Goal: Task Accomplishment & Management: Manage account settings

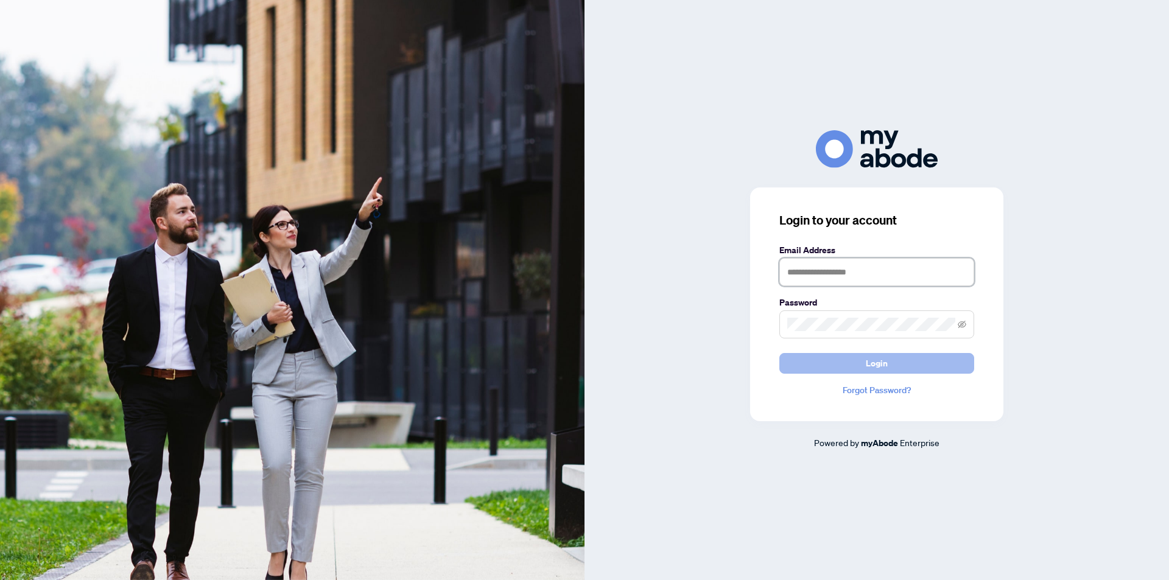
type input "**********"
click at [843, 370] on button "Login" at bounding box center [877, 363] width 195 height 21
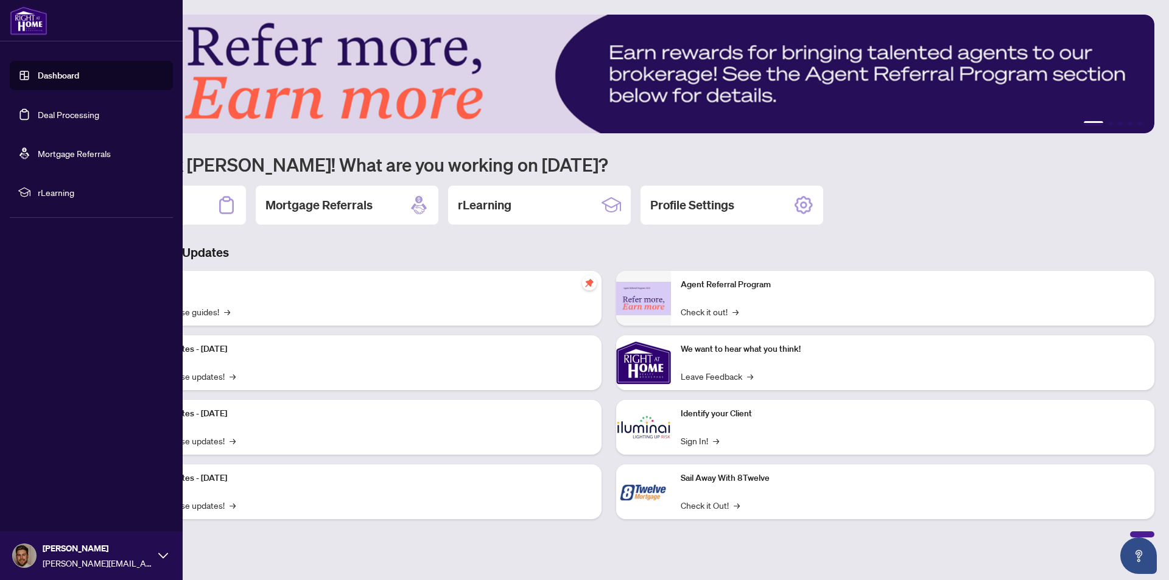
click at [41, 111] on link "Deal Processing" at bounding box center [69, 114] width 62 height 11
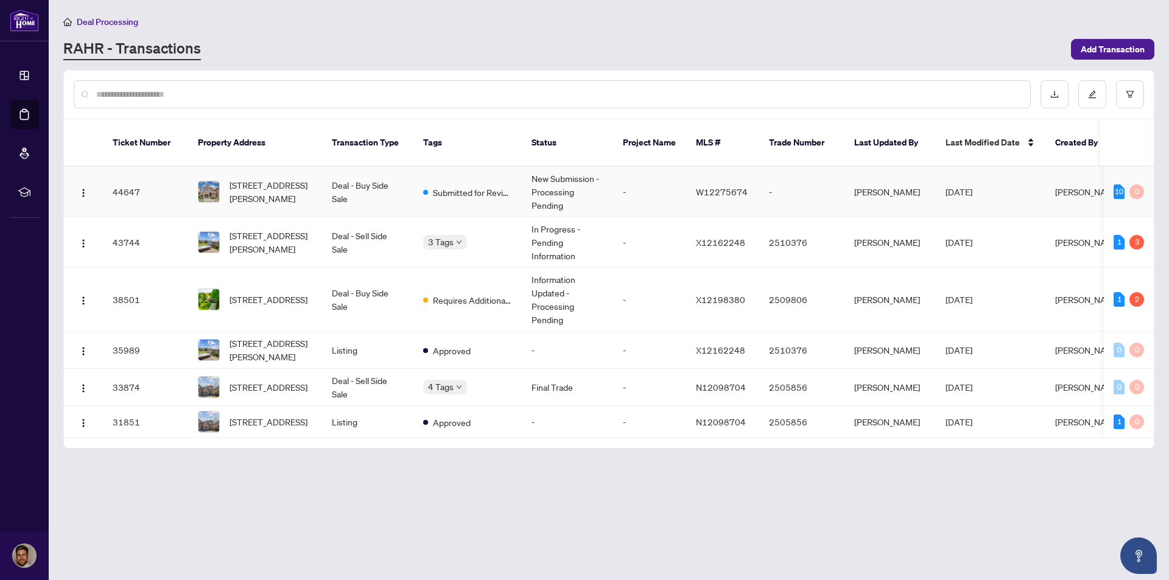
click at [358, 172] on td "Deal - Buy Side Sale" at bounding box center [367, 192] width 91 height 51
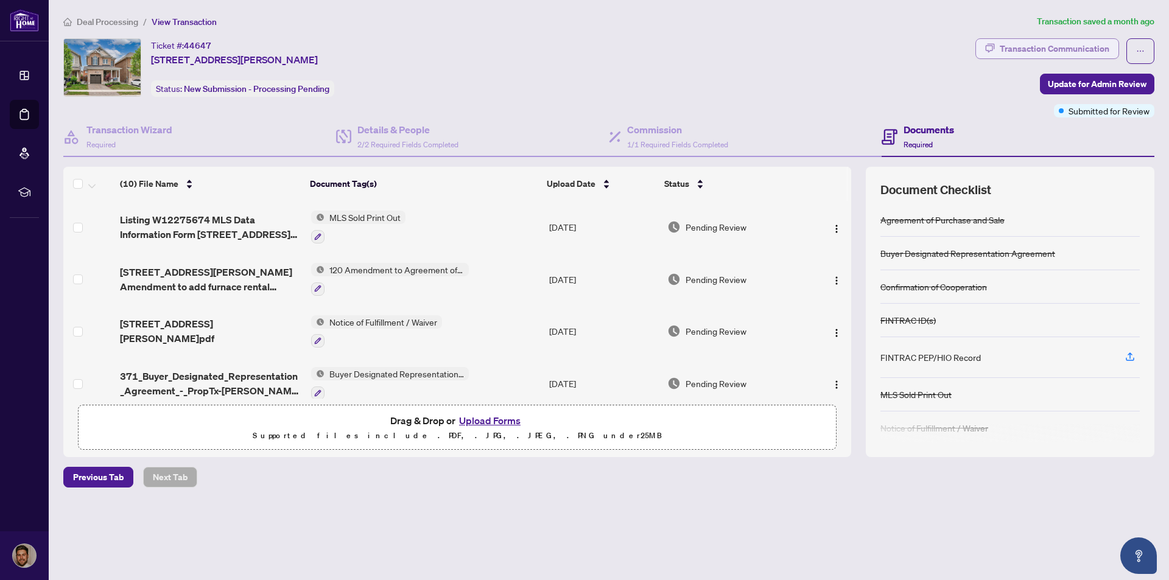
click at [1066, 49] on div "Transaction Communication" at bounding box center [1055, 48] width 110 height 19
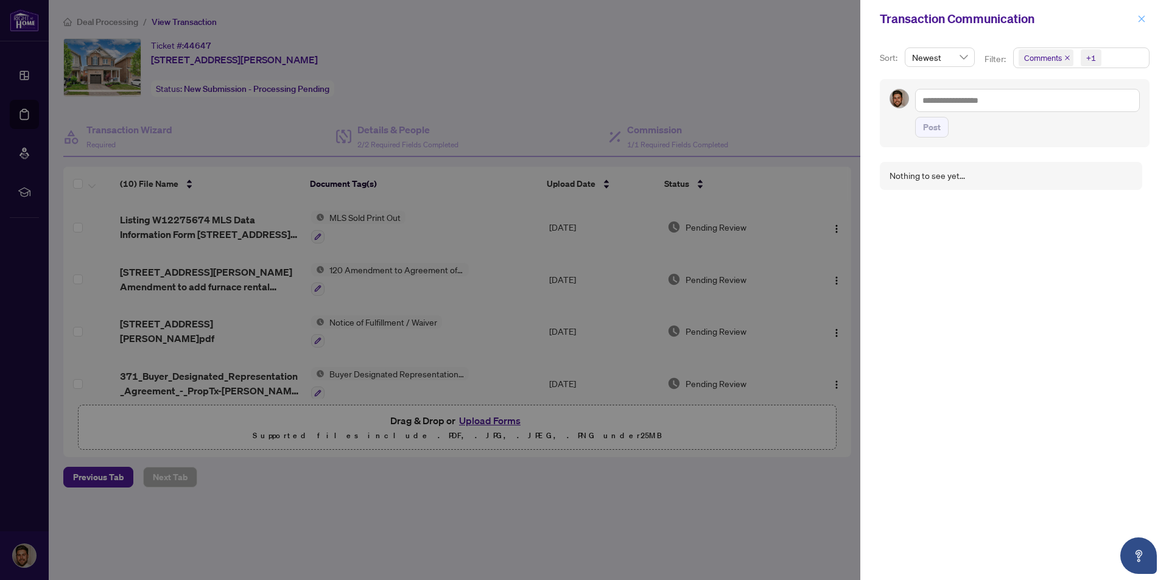
click at [1146, 18] on button "button" at bounding box center [1142, 19] width 16 height 15
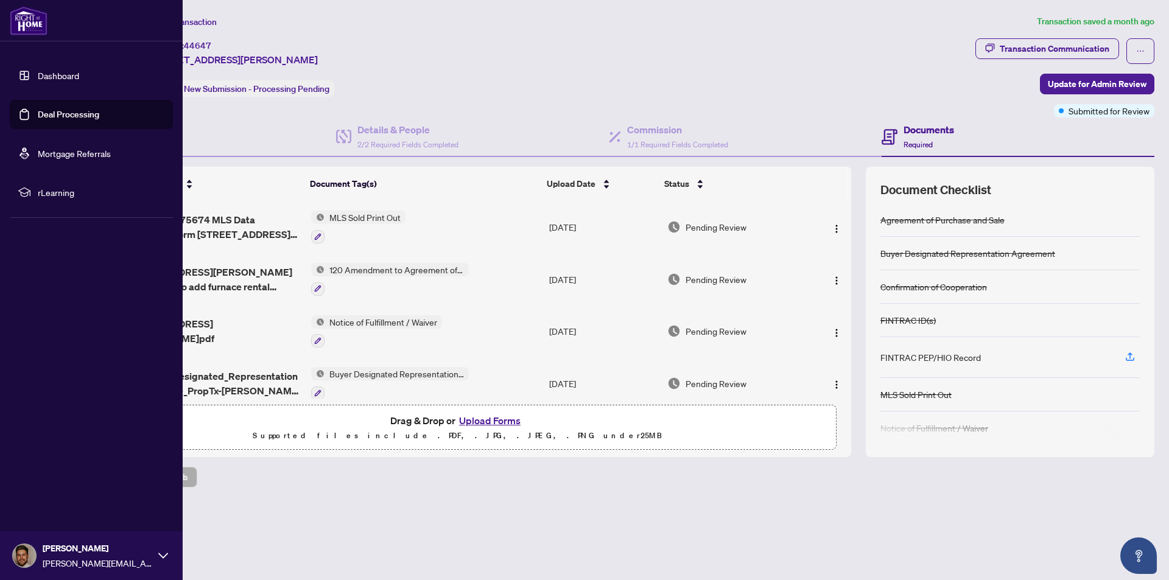
click at [67, 79] on link "Dashboard" at bounding box center [58, 75] width 41 height 11
